Goal: Obtain resource: Download file/media

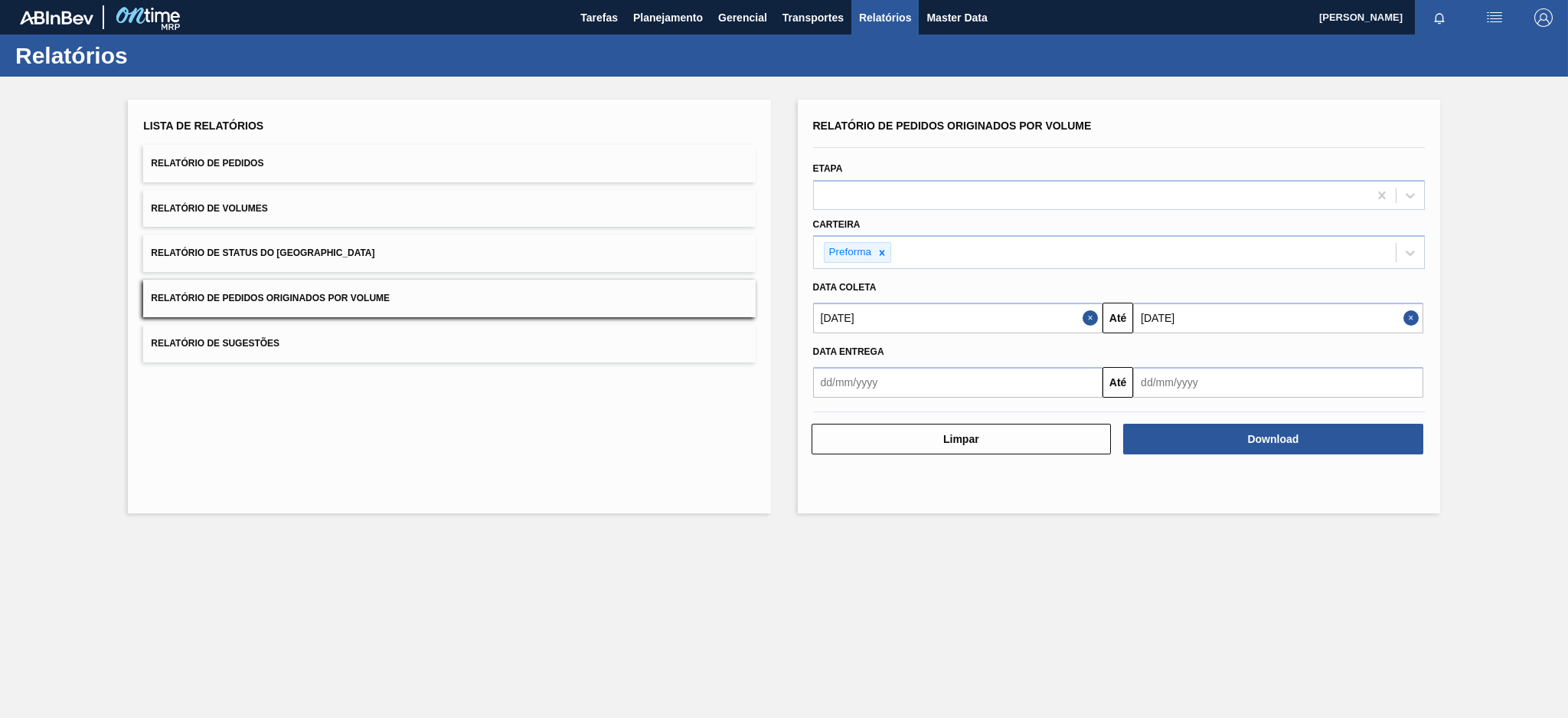
click at [636, 214] on button "Relatório de Volumes" at bounding box center [449, 208] width 612 height 37
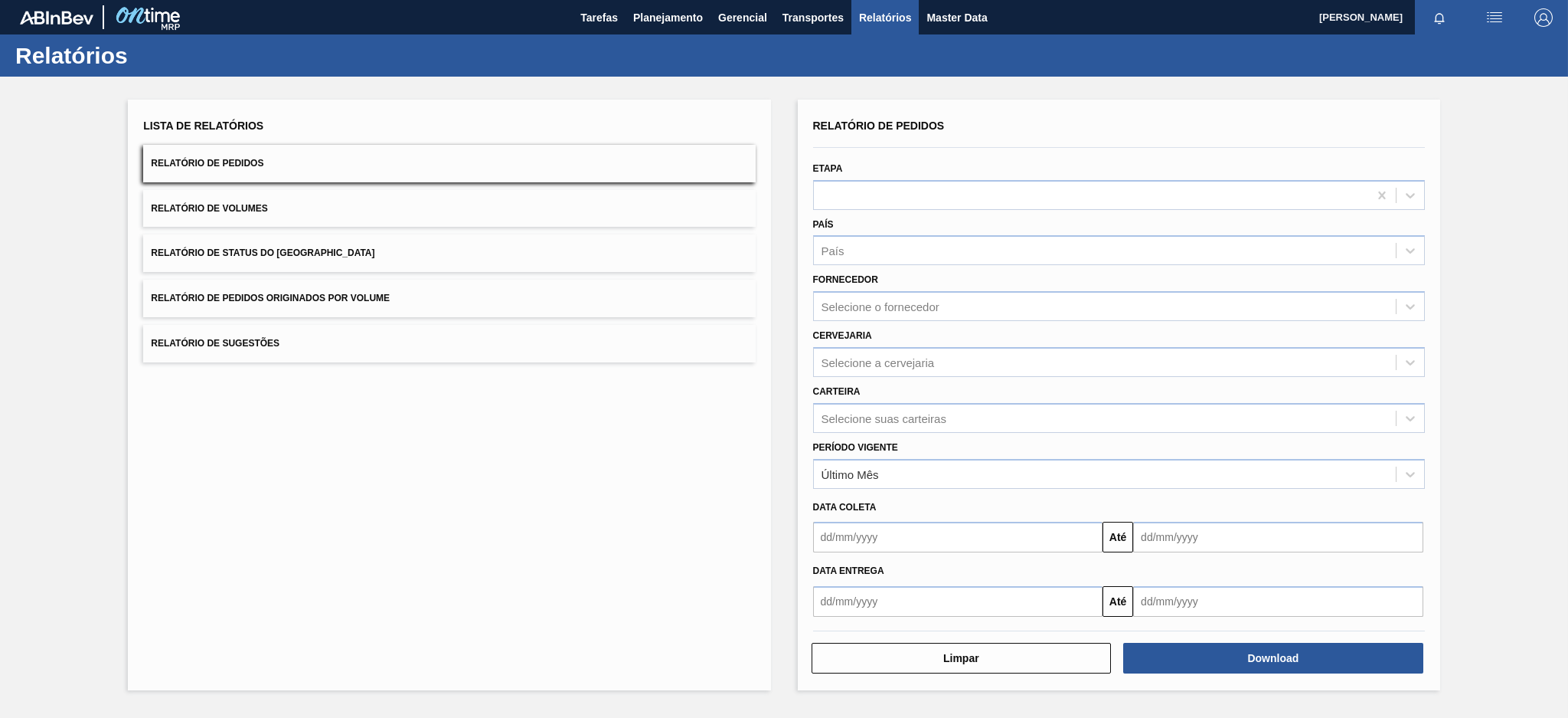
click at [351, 308] on button "Relatório de Pedidos Originados por Volume" at bounding box center [449, 298] width 612 height 37
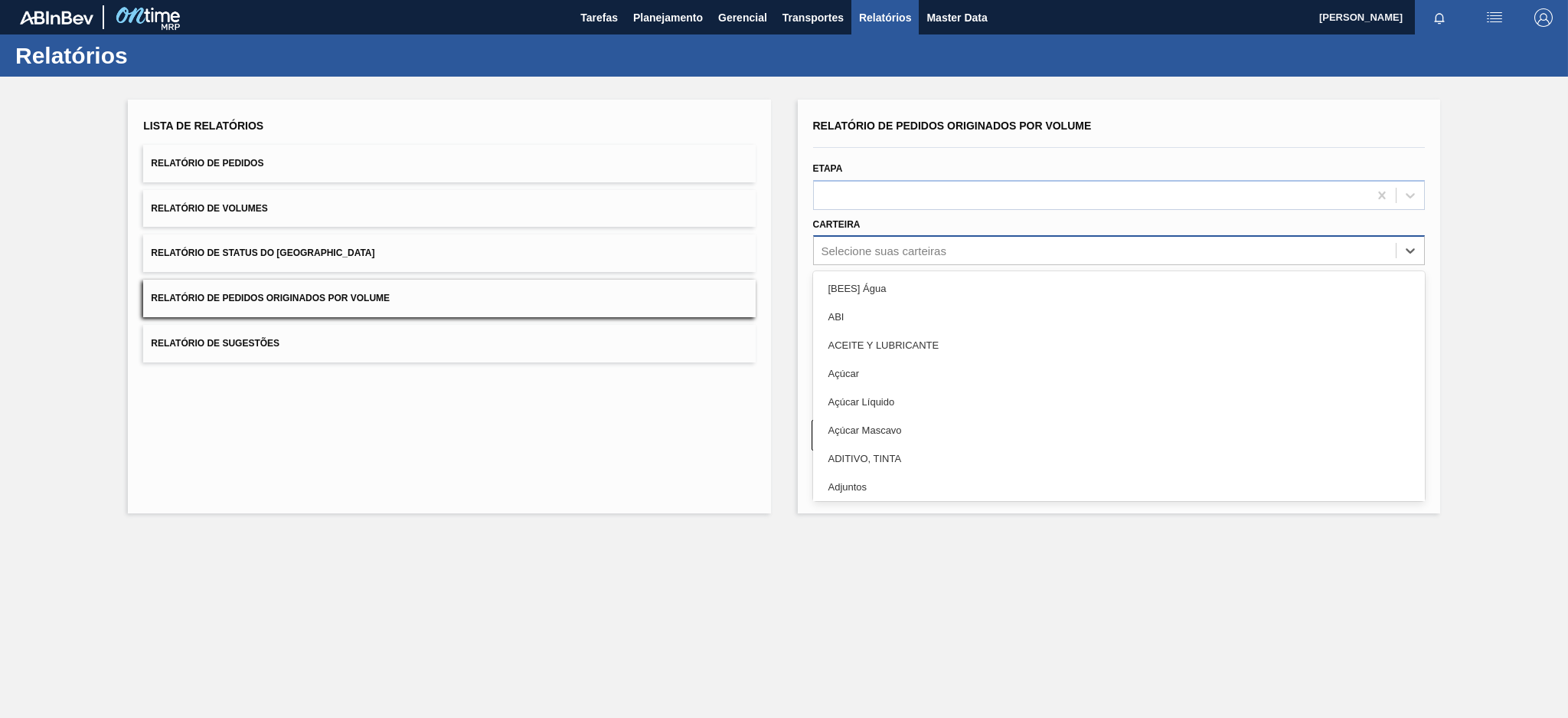
click at [860, 251] on div "Selecione suas carteiras" at bounding box center [884, 250] width 125 height 13
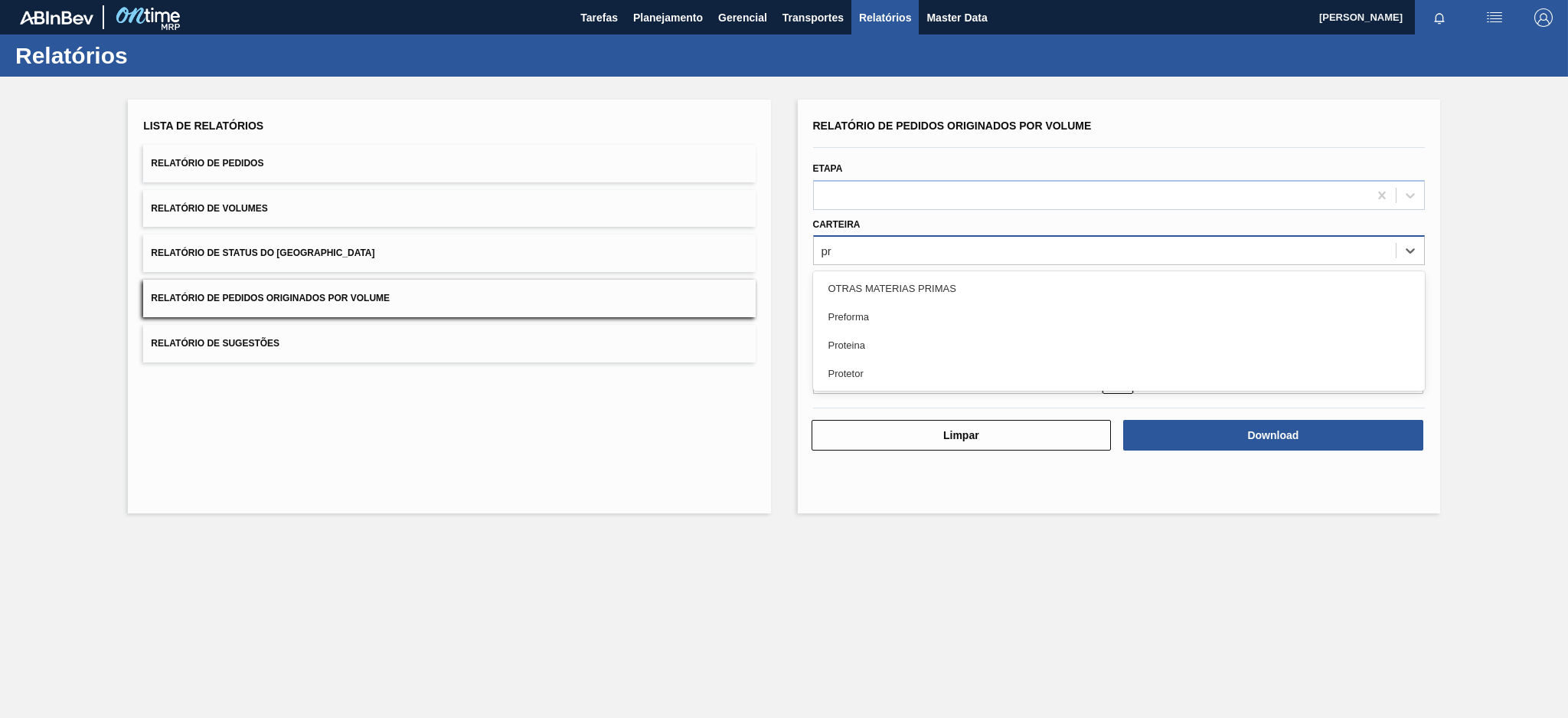
type input "pre"
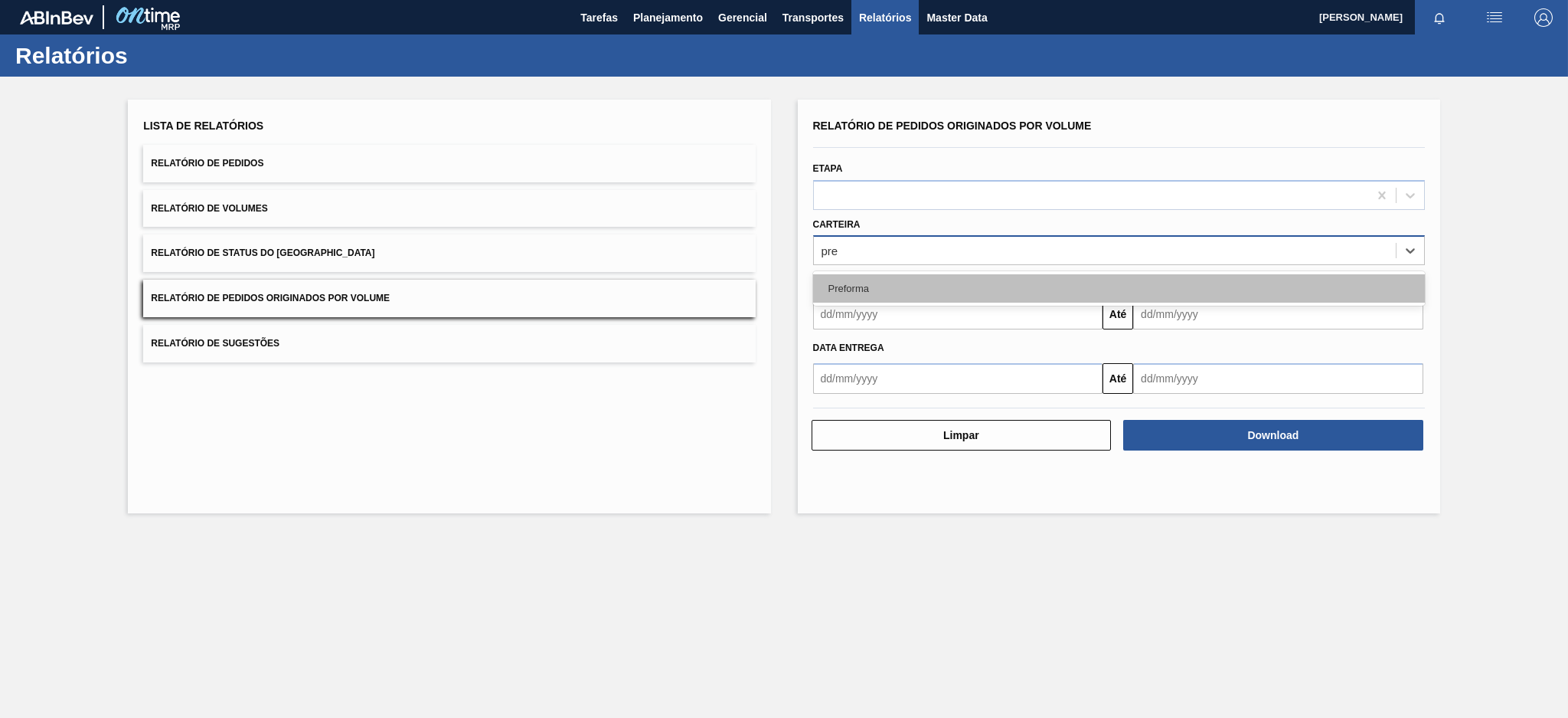
click at [874, 290] on div "Preforma" at bounding box center [1119, 288] width 612 height 28
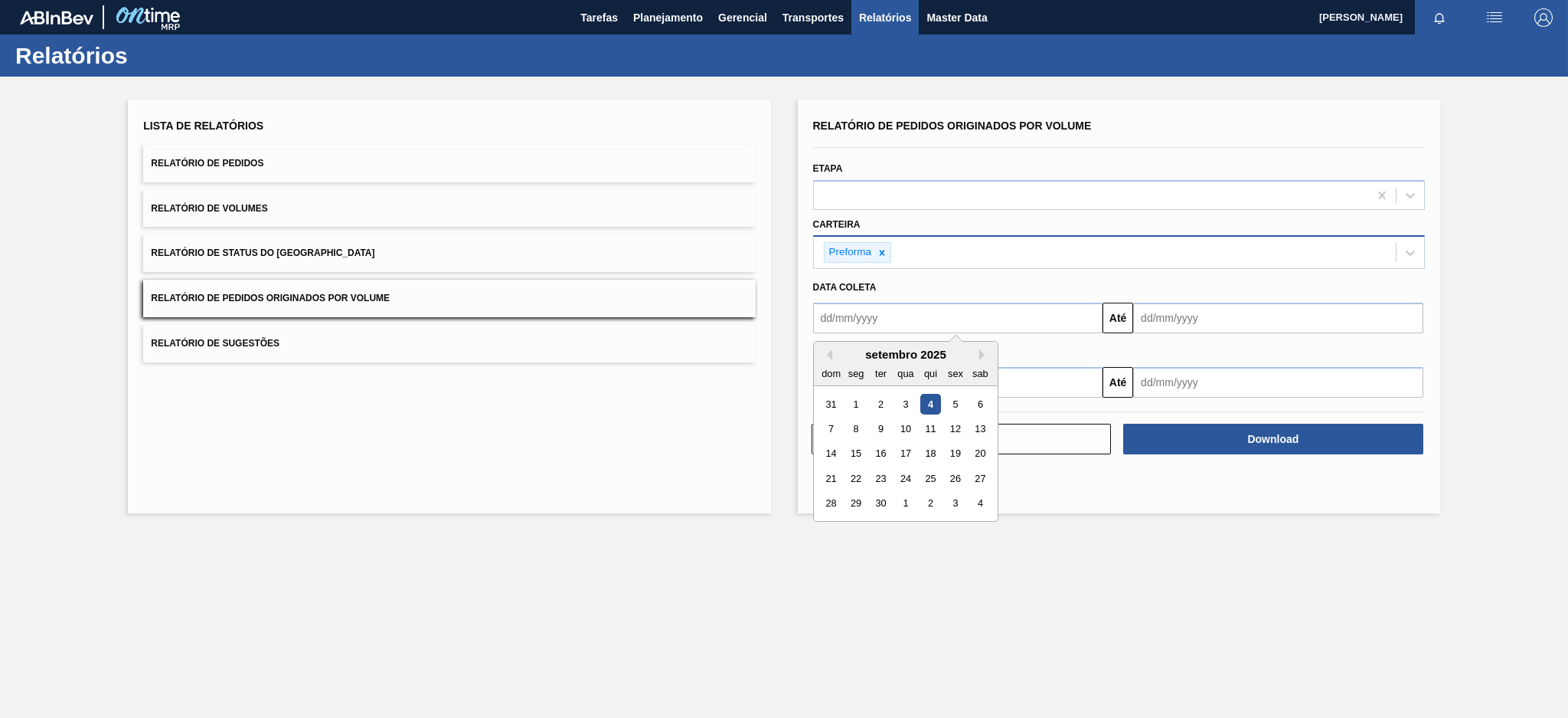
click at [865, 310] on input "text" at bounding box center [958, 317] width 290 height 30
click at [829, 350] on button "Previous Month" at bounding box center [826, 355] width 11 height 11
click at [826, 432] on div "3" at bounding box center [831, 428] width 21 height 21
type input "[DATE]"
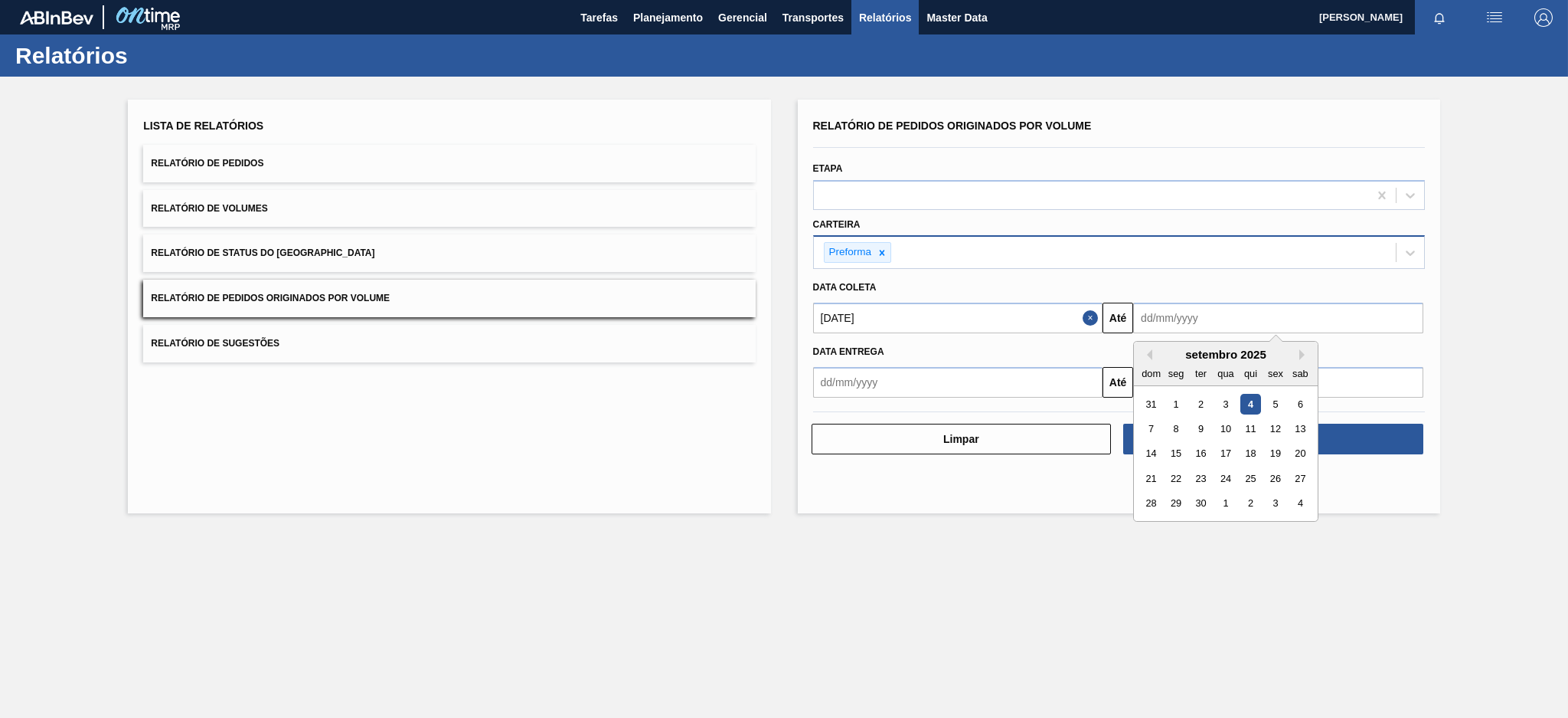
click at [1151, 324] on input "text" at bounding box center [1278, 317] width 290 height 30
click at [1245, 407] on div "4" at bounding box center [1250, 403] width 21 height 21
type input "[DATE]"
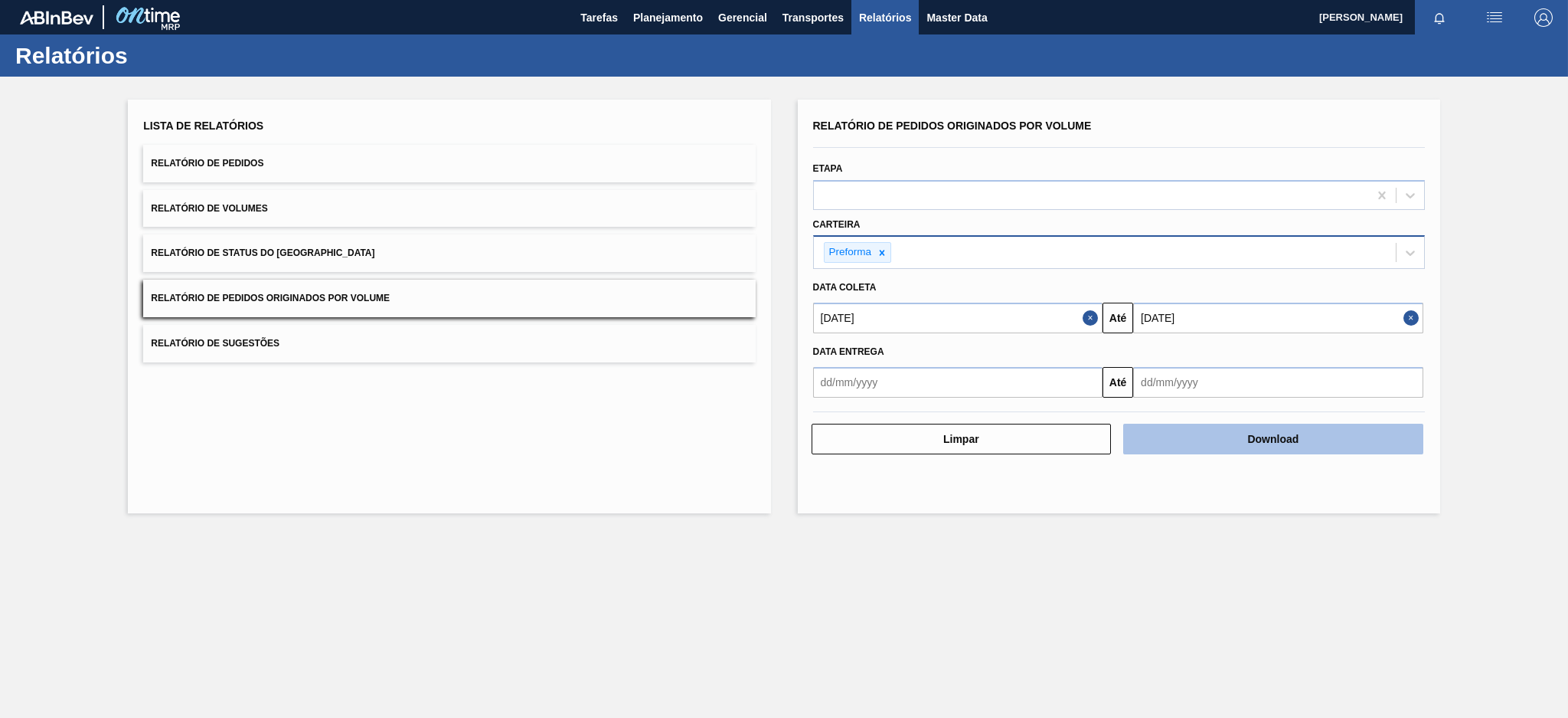
click at [1279, 431] on button "Download" at bounding box center [1272, 439] width 300 height 30
